Goal: Task Accomplishment & Management: Manage account settings

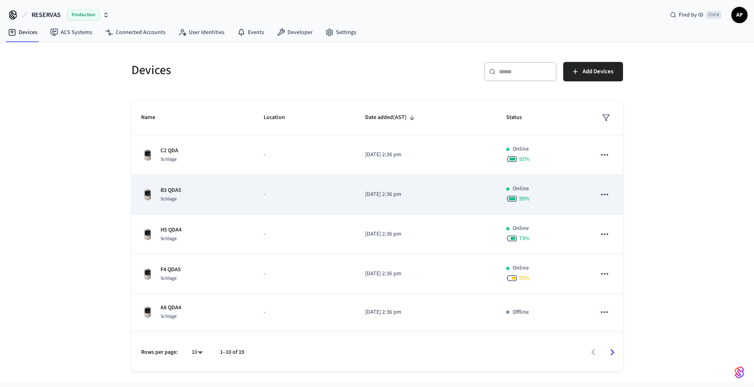
scroll to position [40, 0]
click at [163, 188] on p "H5 QDA4" at bounding box center [171, 189] width 21 height 8
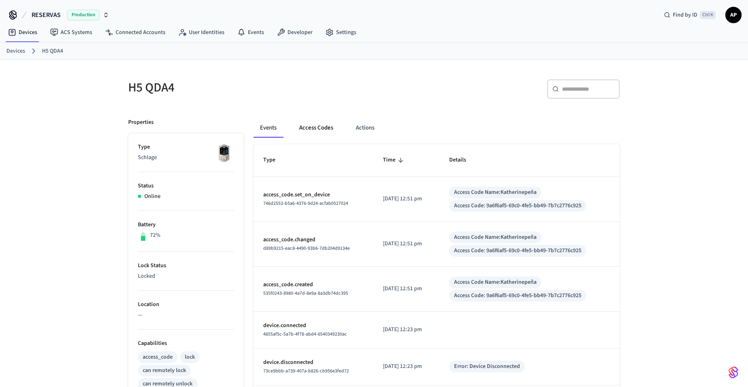
click at [328, 127] on button "Access Codes" at bounding box center [316, 127] width 47 height 19
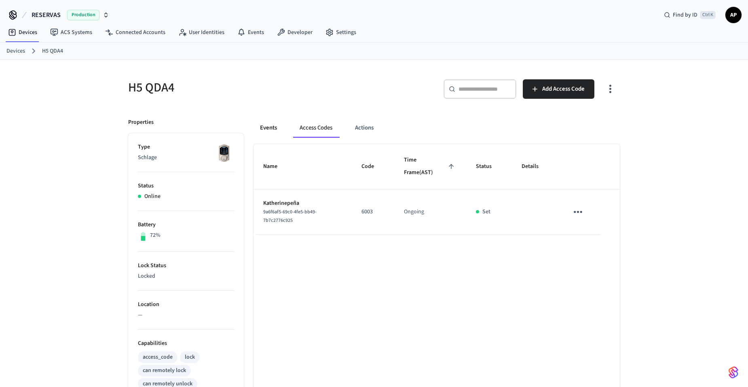
click at [270, 131] on button "Events" at bounding box center [269, 127] width 30 height 19
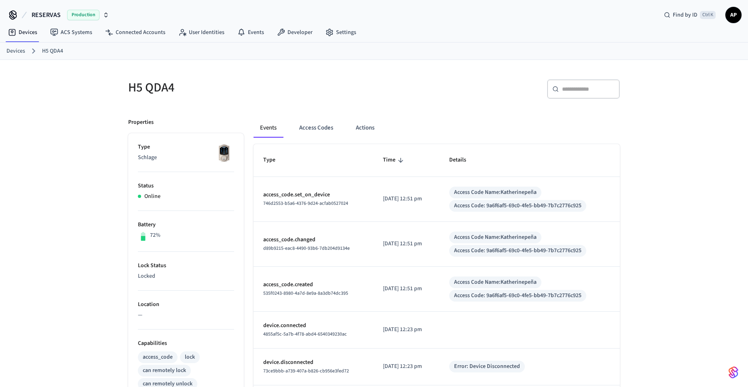
click at [61, 146] on div "H5 QDA4 ​ ​ Properties Type Schlage Status Online Battery 72% Lock Status Locke…" at bounding box center [374, 334] width 748 height 548
click at [24, 51] on link "Devices" at bounding box center [15, 51] width 19 height 8
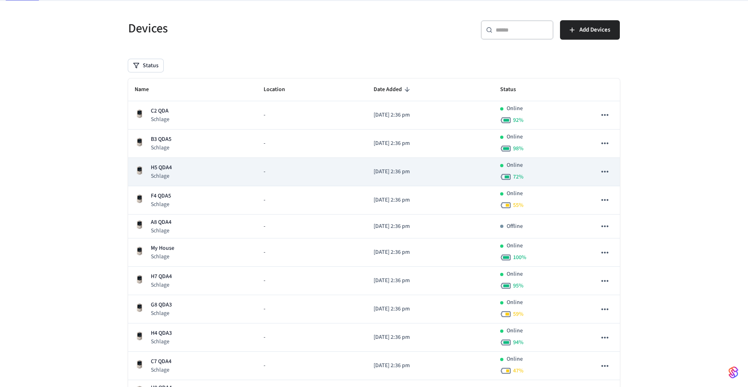
scroll to position [81, 0]
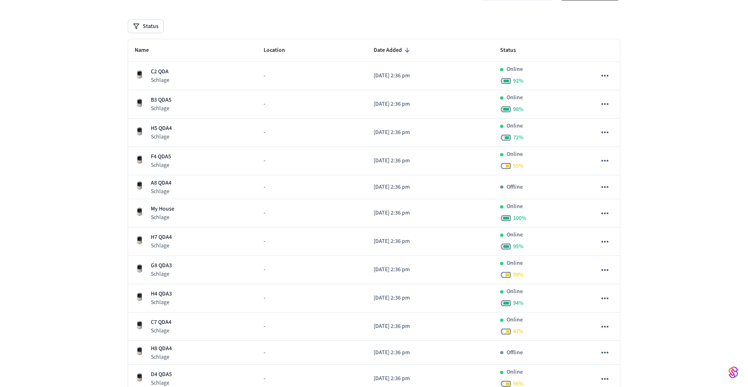
click at [46, 234] on div "Devices ​ ​ Add Devices Status Name Location Date Added Status C2 QDA Schlage -…" at bounding box center [374, 302] width 748 height 680
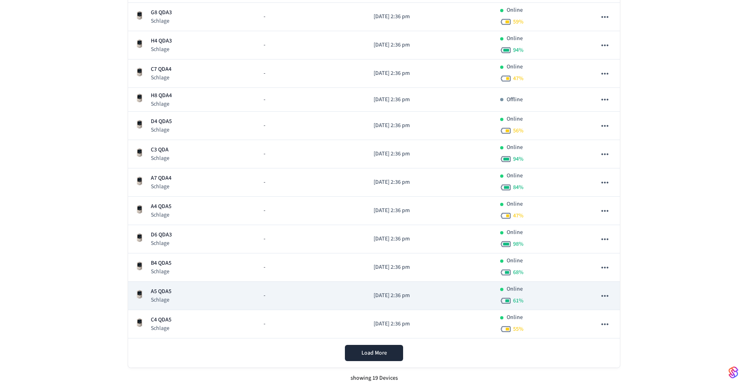
scroll to position [336, 0]
click at [161, 288] on p "A5 QDA5" at bounding box center [161, 289] width 21 height 8
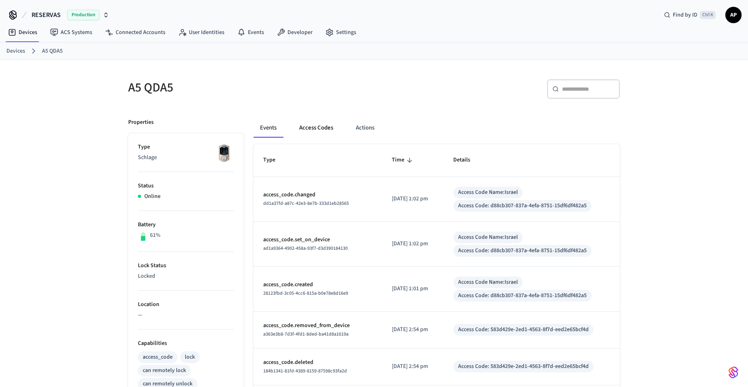
click at [311, 128] on button "Access Codes" at bounding box center [316, 127] width 47 height 19
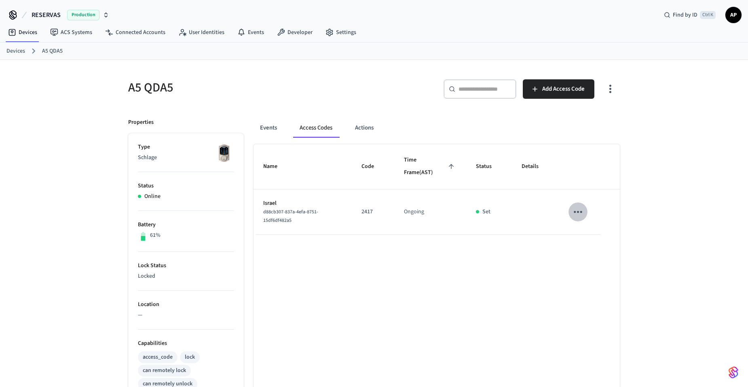
click at [587, 213] on button "sticky table" at bounding box center [578, 211] width 19 height 19
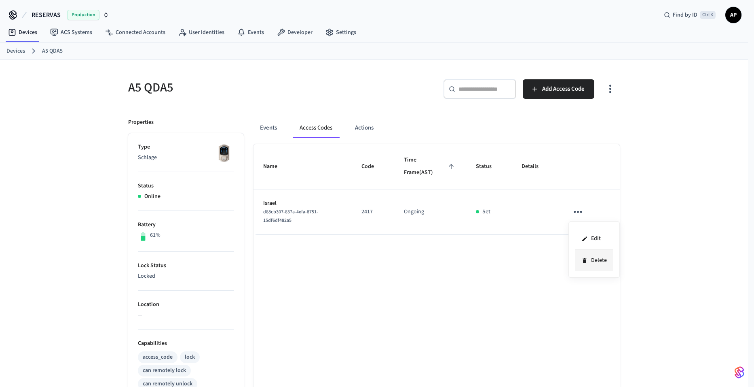
click at [590, 263] on li "Delete" at bounding box center [594, 260] width 38 height 21
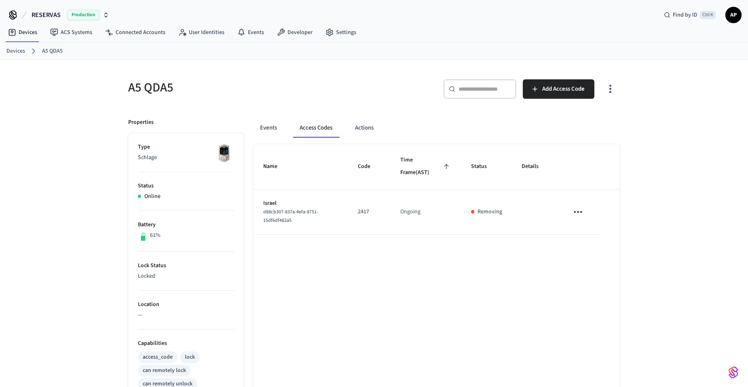
click at [20, 51] on link "Devices" at bounding box center [15, 51] width 19 height 8
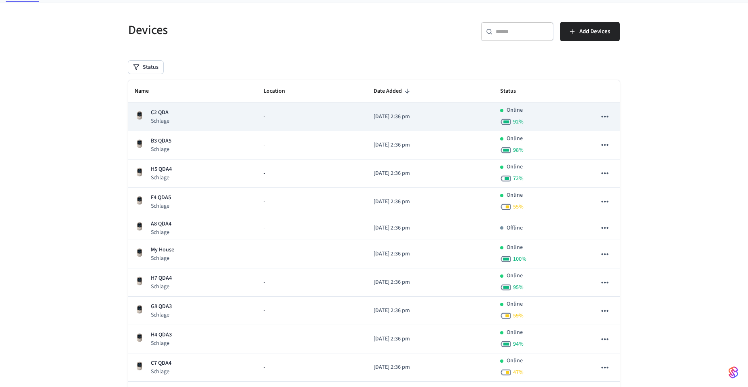
scroll to position [12, 0]
